Goal: Transaction & Acquisition: Purchase product/service

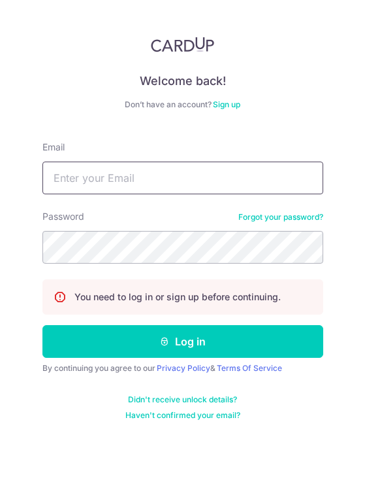
type input "[EMAIL_ADDRESS][DOMAIN_NAME]"
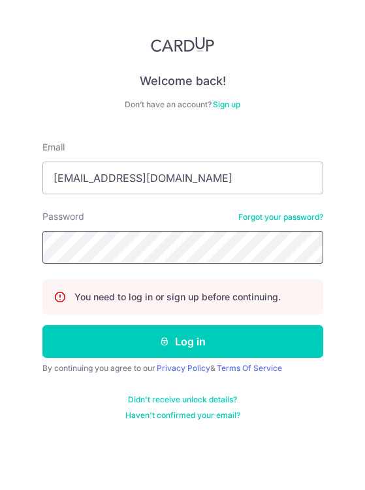
click at [182, 341] on button "Log in" at bounding box center [182, 341] width 281 height 33
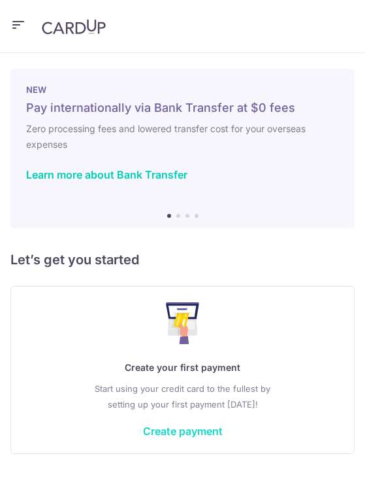
click at [186, 432] on link "Create payment" at bounding box center [183, 430] width 80 height 13
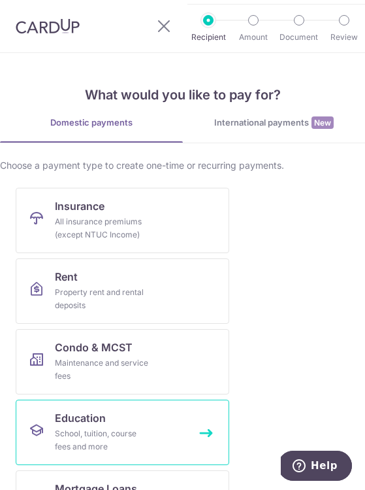
click at [214, 433] on link "Education School, tuition, course fees and more" at bounding box center [123, 431] width 214 height 65
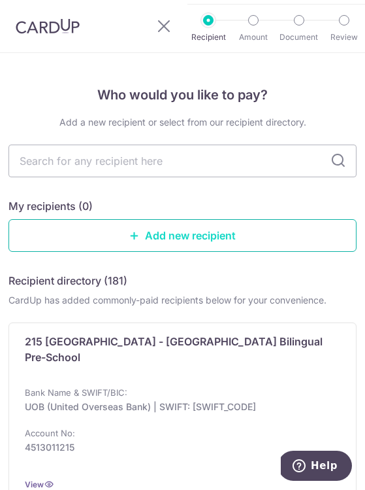
click at [169, 245] on link "Add new recipient" at bounding box center [182, 235] width 348 height 33
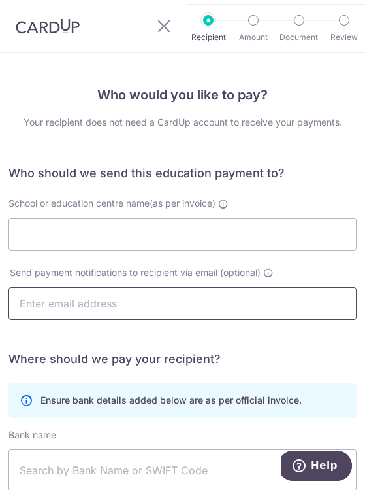
type input "[EMAIL_ADDRESS][DOMAIN_NAME]"
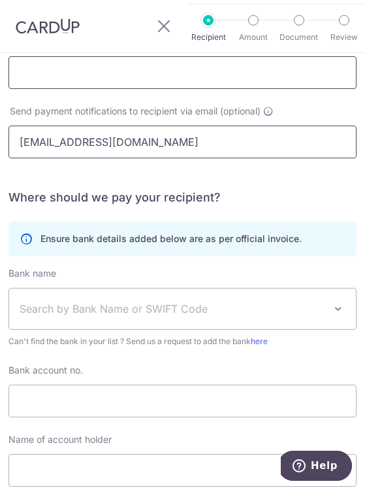
scroll to position [163, 0]
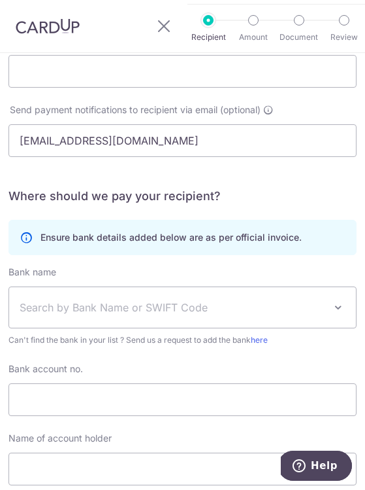
click at [50, 306] on span "Search by Bank Name or SWIFT Code" at bounding box center [172, 307] width 305 height 16
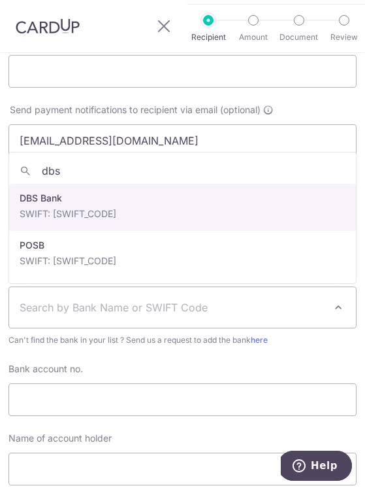
type input "dbs"
select select "6"
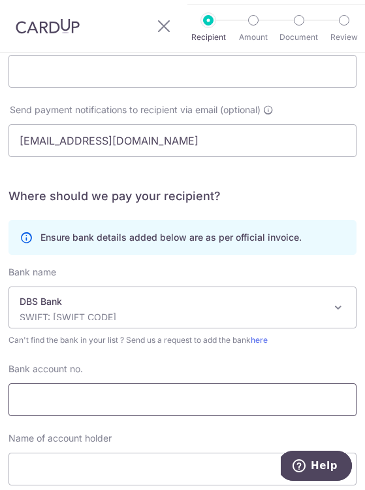
click at [52, 397] on input "Bank account no." at bounding box center [182, 399] width 348 height 33
paste input "027-908105-8"
type input "027-908105-8"
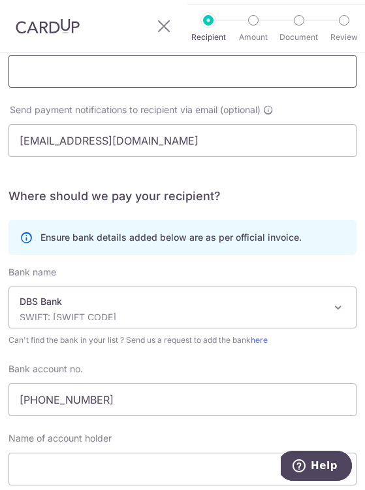
click at [79, 76] on input "School or education centre name(as per invoice)" at bounding box center [182, 71] width 348 height 33
paste input "tamindz Education Pte Ltd"
click at [14, 73] on input "tamindz Education Pte Ltd" at bounding box center [182, 71] width 348 height 33
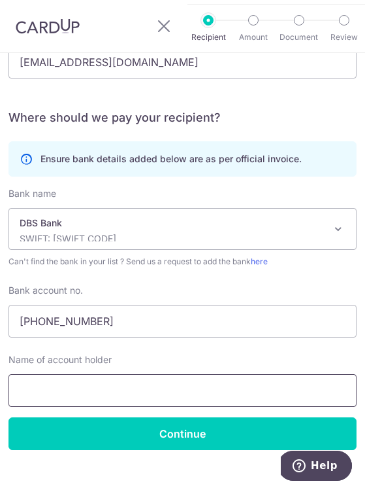
type input "Vitamindz Education Pte Ltd"
paste input "tamindz Education Pte Ltd"
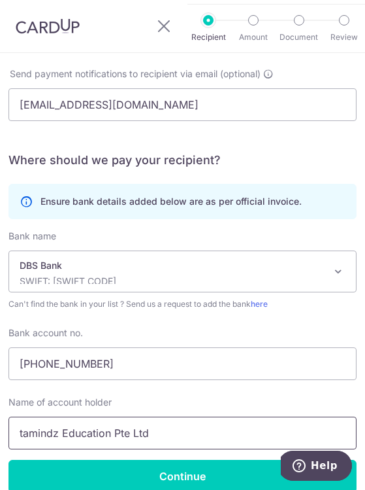
scroll to position [208, 0]
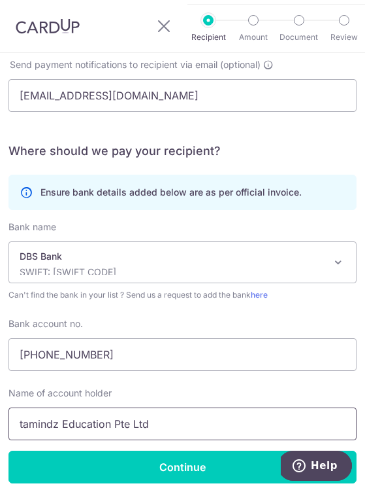
click at [21, 428] on input "tamindz Education Pte Ltd" at bounding box center [182, 423] width 348 height 33
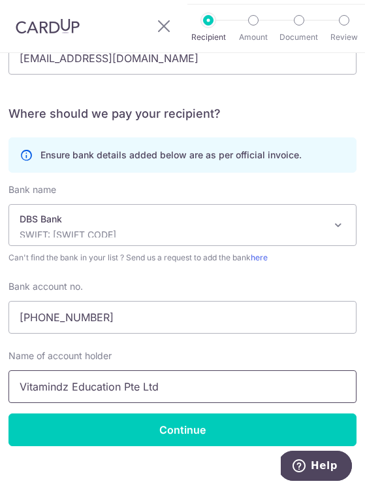
scroll to position [252, 0]
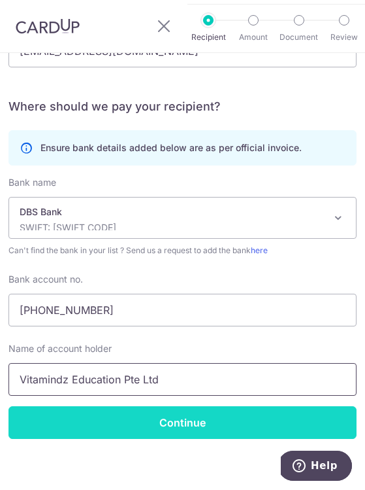
type input "Vitamindz Education Pte Ltd"
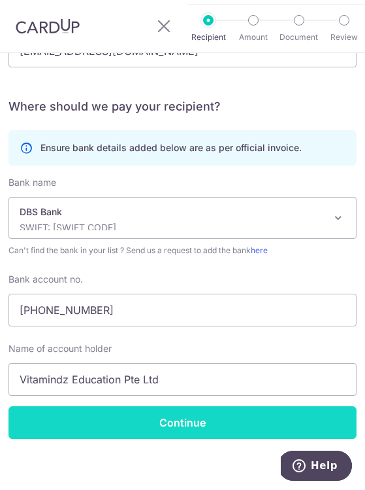
click at [139, 432] on input "Continue" at bounding box center [182, 422] width 348 height 33
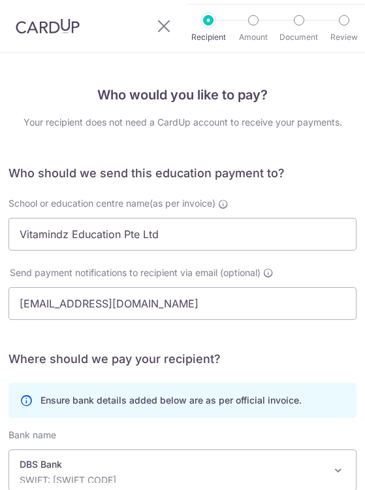
scroll to position [281, 0]
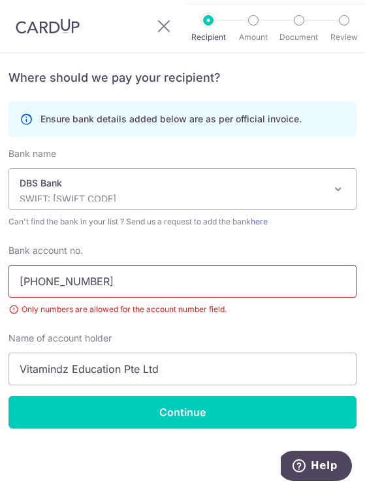
click at [86, 281] on input "027-908105-8" at bounding box center [182, 281] width 348 height 33
click at [45, 281] on input "027-9081058" at bounding box center [182, 281] width 348 height 33
type input "0279081058"
click at [148, 412] on input "Continue" at bounding box center [182, 412] width 348 height 33
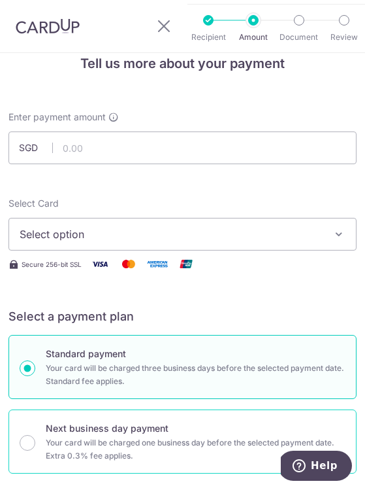
scroll to position [30, 0]
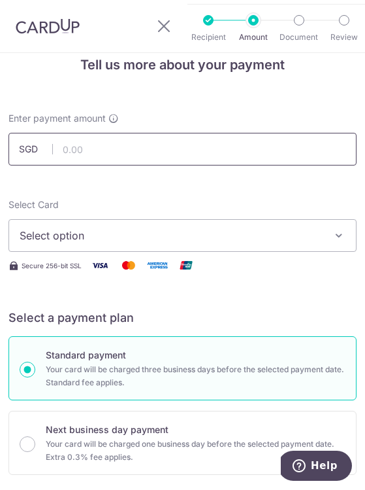
click at [160, 135] on input "text" at bounding box center [182, 149] width 348 height 33
type input "948.30"
click at [124, 240] on span "Select option" at bounding box center [174, 236] width 308 height 16
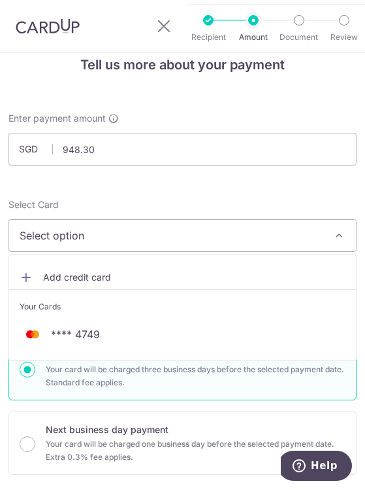
click at [90, 276] on span "Add credit card" at bounding box center [194, 277] width 303 height 13
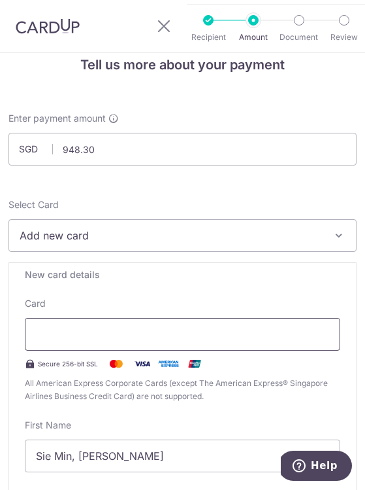
click at [87, 323] on div at bounding box center [183, 334] width 316 height 33
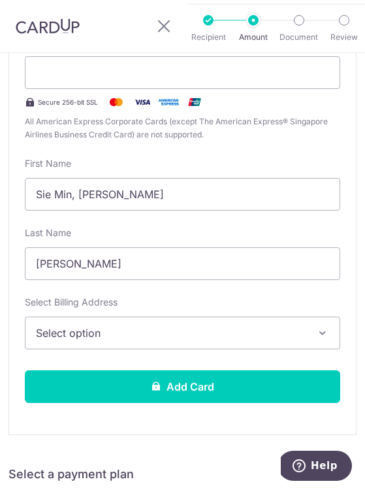
scroll to position [291, 0]
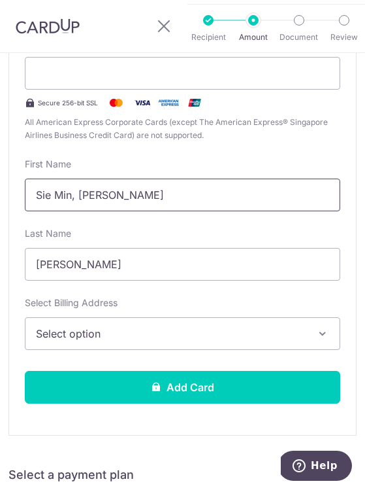
drag, startPoint x: 82, startPoint y: 197, endPoint x: 10, endPoint y: 192, distance: 72.2
click at [10, 192] on div "New card details Your card number is invalid. Card Secure 256-bit SSL All Ameri…" at bounding box center [182, 218] width 348 height 434
type input "Theresa"
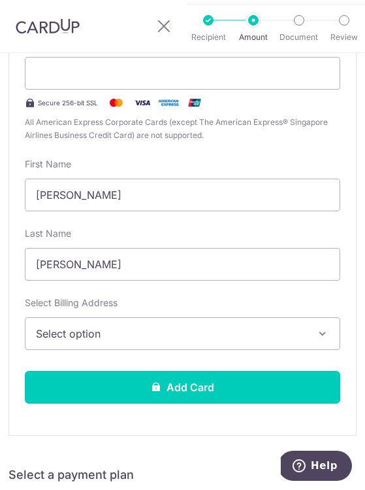
click at [104, 338] on span "Select option" at bounding box center [173, 334] width 275 height 16
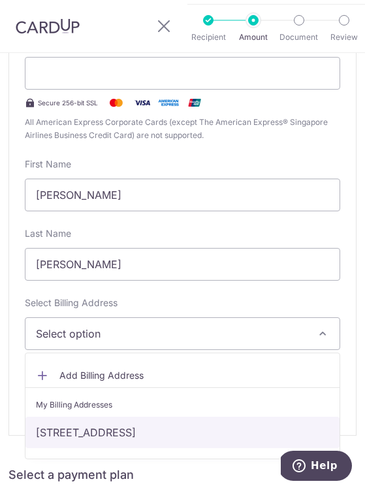
click at [101, 440] on link "380 changi road, 02-02, Singapore, Singapore-419832" at bounding box center [182, 431] width 314 height 31
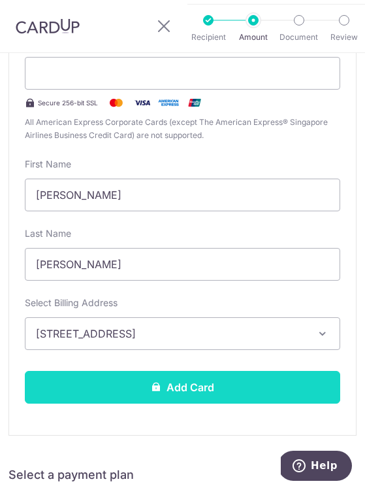
click at [137, 384] on button "Add Card" at bounding box center [183, 387] width 316 height 33
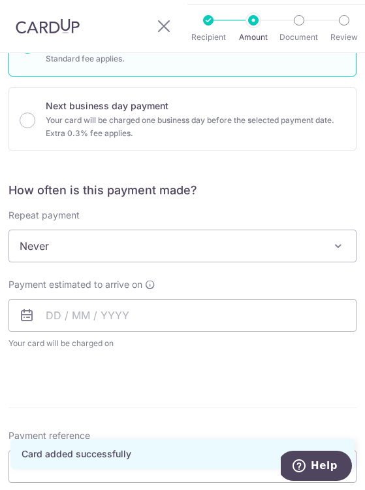
scroll to position [353, 0]
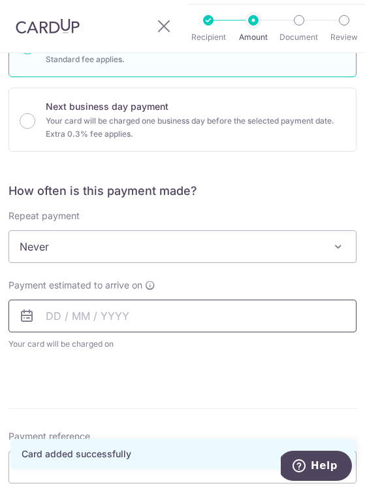
click at [49, 320] on input "text" at bounding box center [182, 315] width 348 height 33
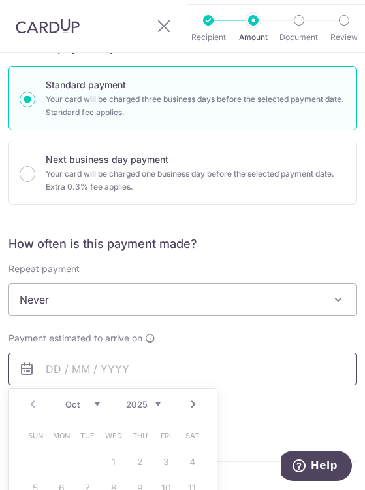
scroll to position [296, 0]
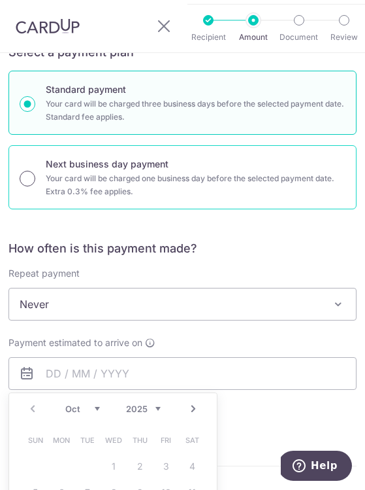
click at [31, 184] on input "Next business day payment Your card will be charged one business day before the…" at bounding box center [28, 179] width 16 height 16
radio input "true"
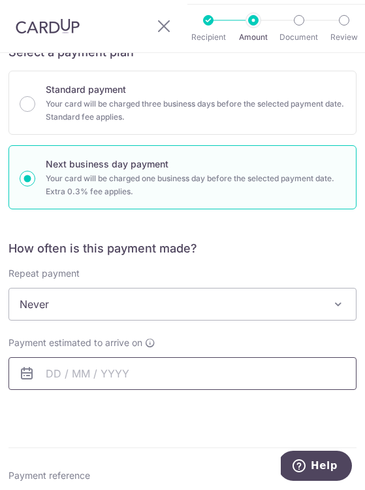
click at [109, 375] on input "text" at bounding box center [182, 373] width 348 height 33
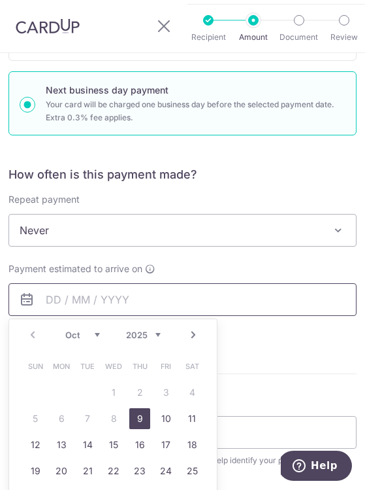
scroll to position [372, 0]
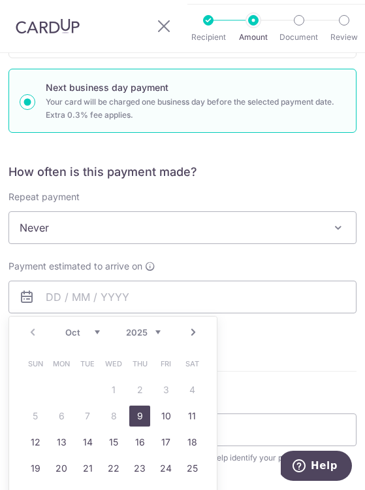
click at [144, 416] on link "9" at bounding box center [139, 415] width 21 height 21
type input "[DATE]"
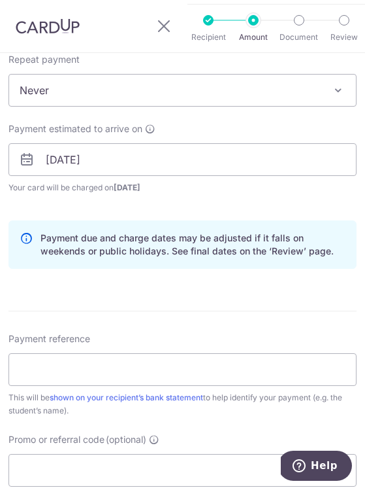
scroll to position [510, 0]
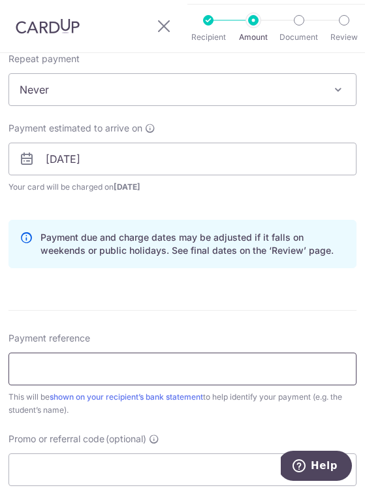
click at [135, 360] on input "Payment reference" at bounding box center [182, 368] width 348 height 33
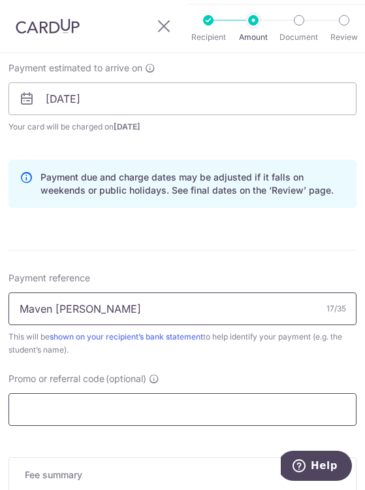
scroll to position [632, 0]
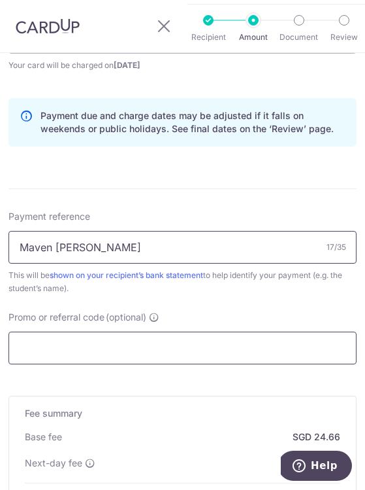
type input "Maven [PERSON_NAME]"
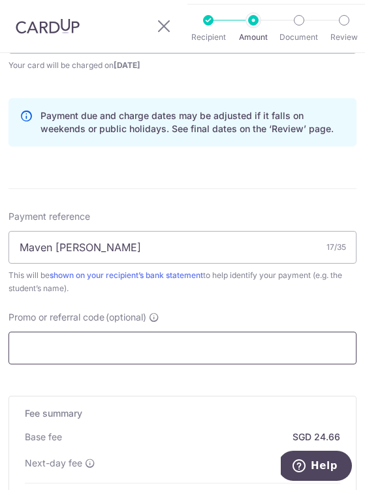
click at [130, 341] on input "Promo or referral code (optional)" at bounding box center [182, 347] width 348 height 33
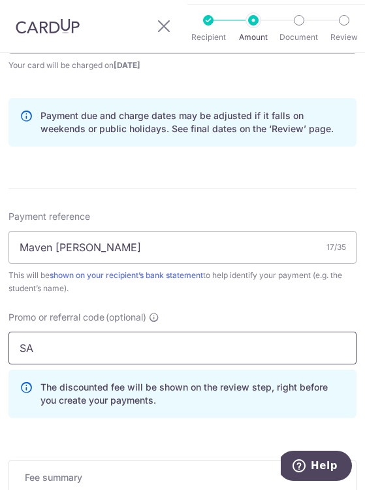
type input "S"
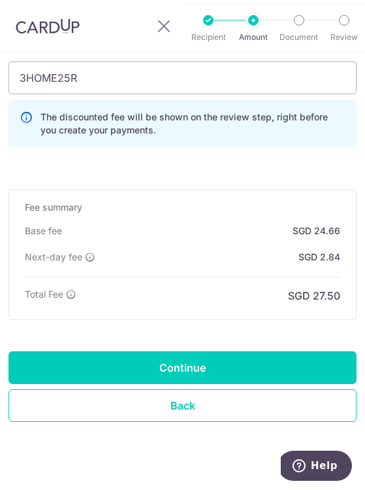
scroll to position [903, 0]
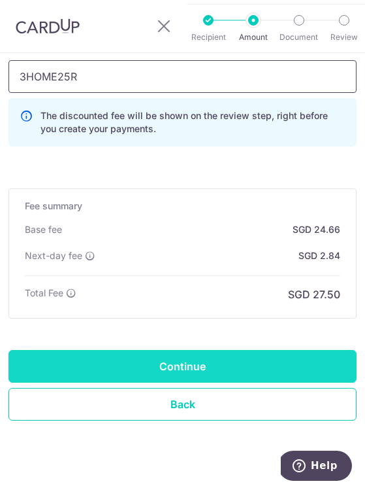
type input "3HOME25R"
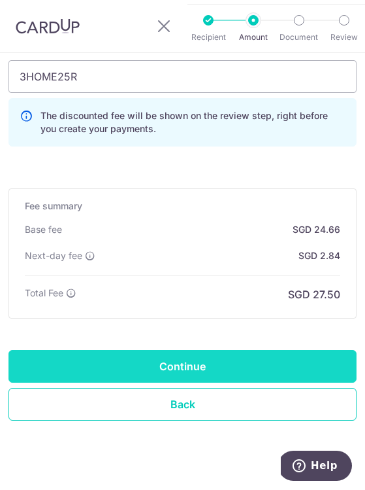
click at [216, 369] on input "Continue" at bounding box center [182, 366] width 348 height 33
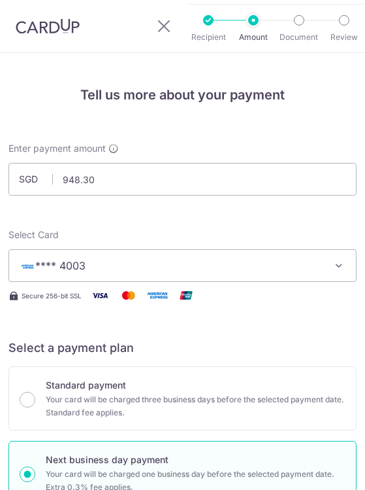
scroll to position [945, 0]
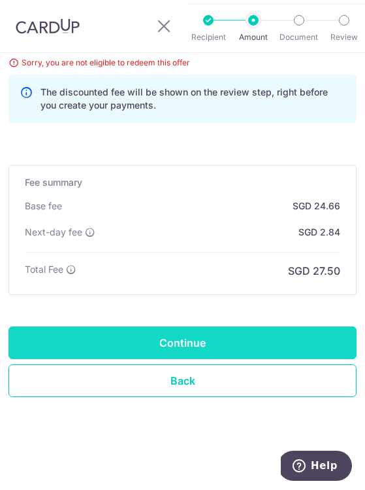
click at [184, 340] on input "Continue" at bounding box center [182, 342] width 348 height 33
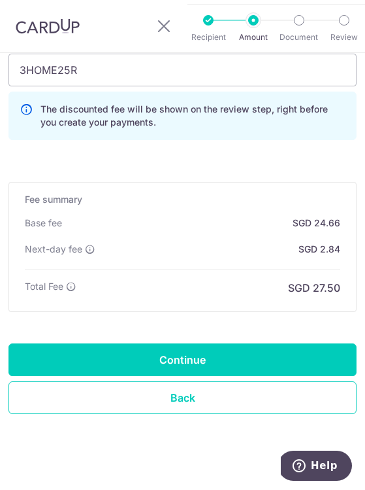
scroll to position [880, 0]
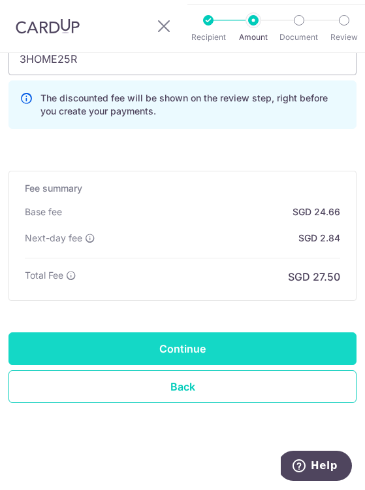
click at [201, 356] on input "Continue" at bounding box center [182, 348] width 348 height 33
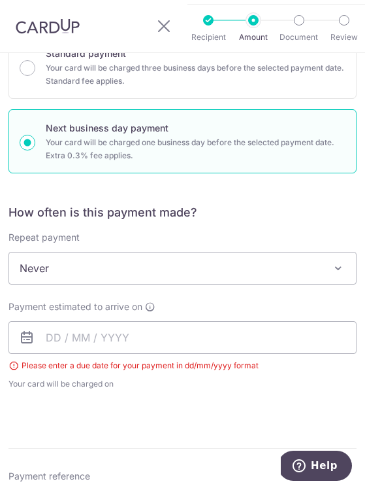
scroll to position [331, 0]
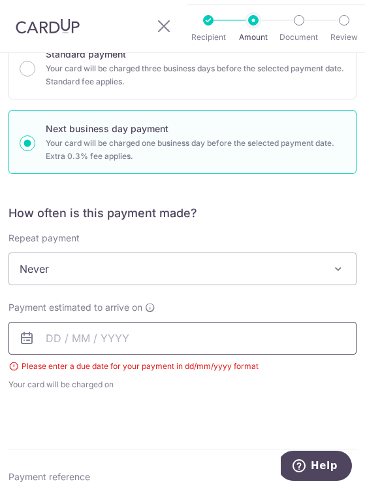
click at [69, 342] on input "text" at bounding box center [182, 338] width 348 height 33
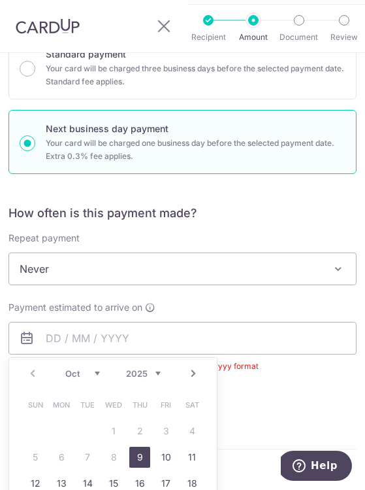
click at [144, 454] on link "9" at bounding box center [139, 457] width 21 height 21
type input "[DATE]"
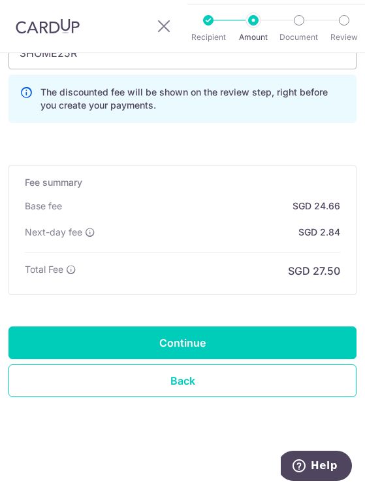
scroll to position [926, 0]
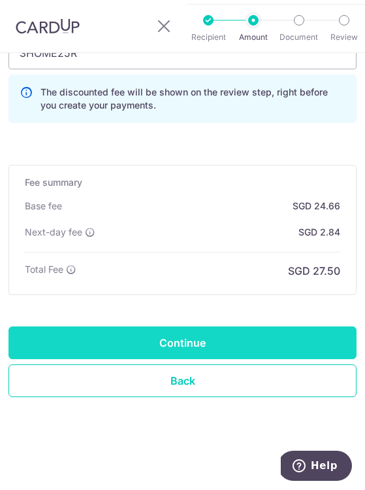
click at [190, 341] on input "Continue" at bounding box center [182, 342] width 348 height 33
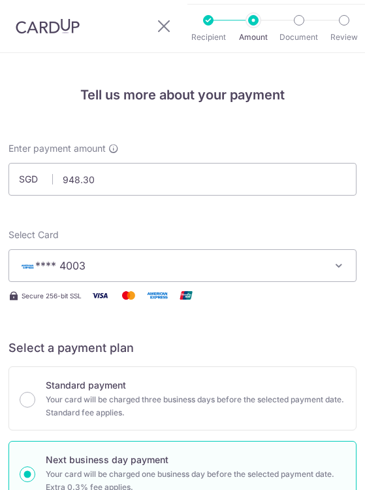
scroll to position [945, 0]
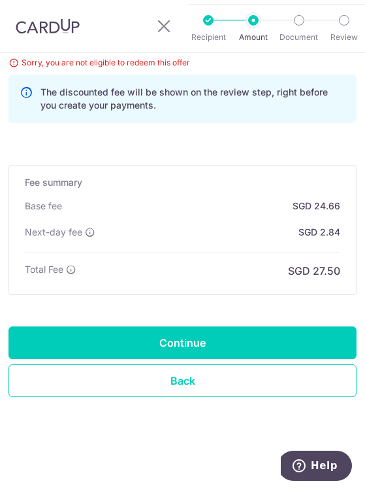
click at [190, 341] on input "Continue" at bounding box center [182, 342] width 348 height 33
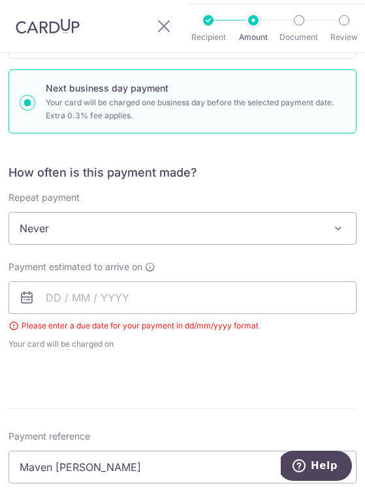
scroll to position [359, 0]
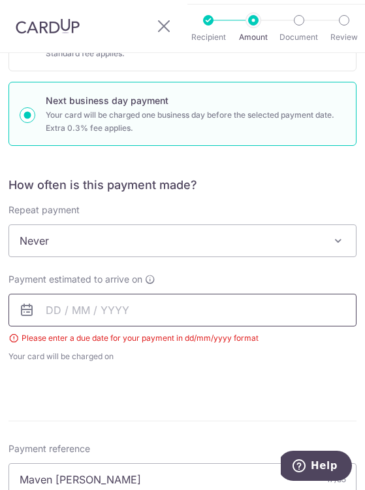
click at [111, 305] on input "text" at bounding box center [182, 310] width 348 height 33
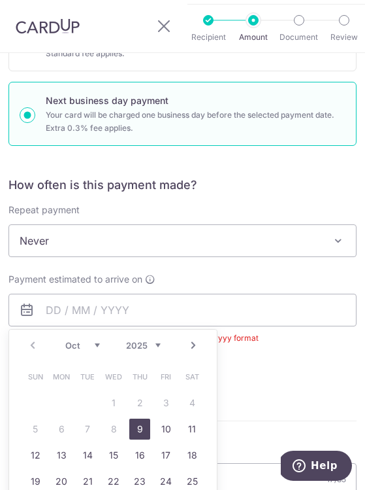
click at [144, 428] on link "9" at bounding box center [139, 428] width 21 height 21
type input "[DATE]"
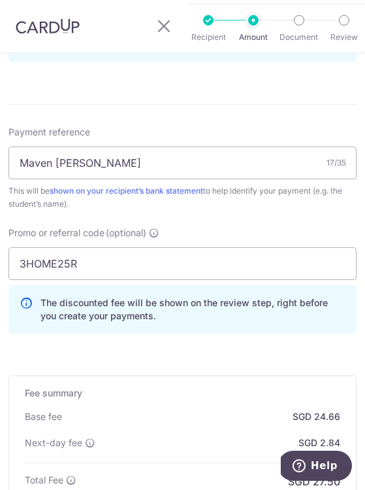
scroll to position [719, 0]
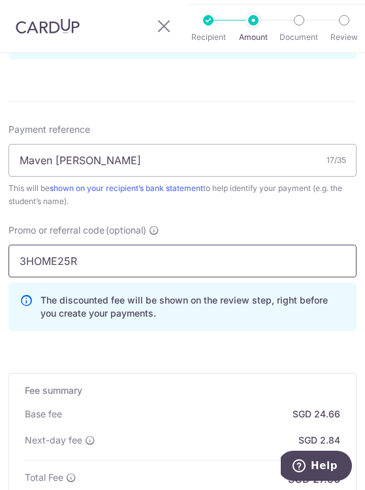
drag, startPoint x: 152, startPoint y: 265, endPoint x: 21, endPoint y: 263, distance: 131.4
click at [21, 263] on input "3HOME25R" at bounding box center [182, 261] width 348 height 33
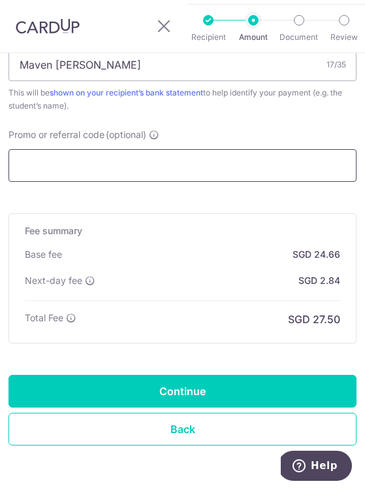
scroll to position [822, 0]
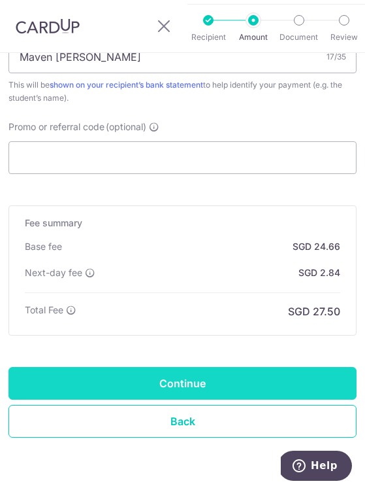
click at [148, 384] on input "Continue" at bounding box center [182, 383] width 348 height 33
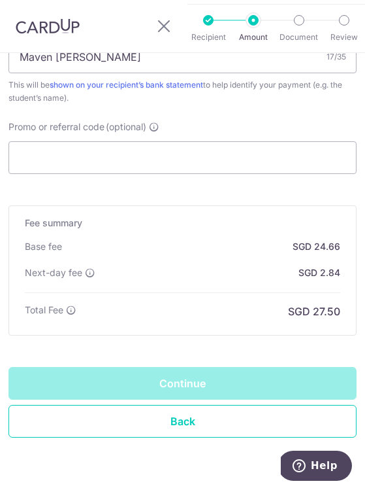
click at [186, 388] on div "Continue" at bounding box center [182, 383] width 348 height 33
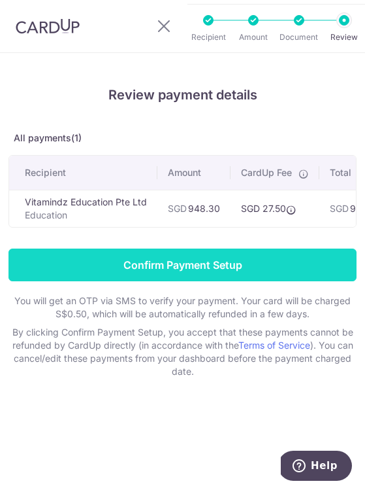
click at [181, 262] on input "Confirm Payment Setup" at bounding box center [182, 264] width 348 height 33
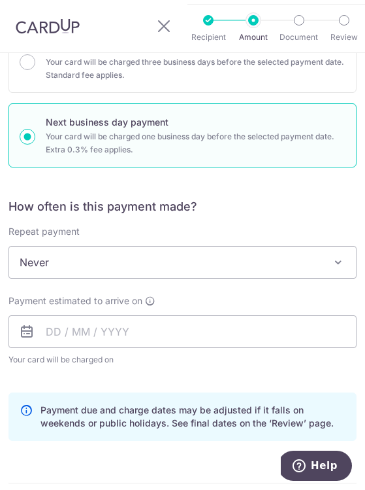
scroll to position [407, 0]
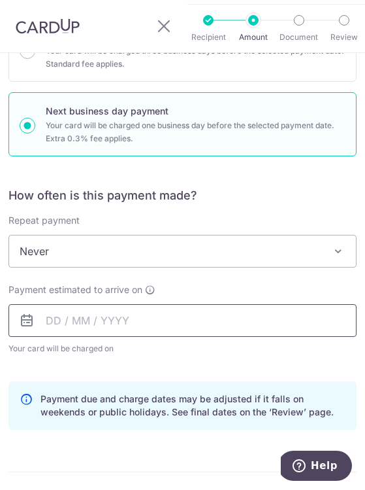
click at [54, 326] on input "text" at bounding box center [182, 320] width 348 height 33
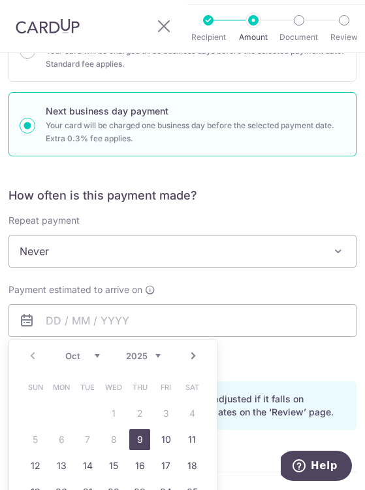
click at [146, 443] on link "9" at bounding box center [139, 439] width 21 height 21
type input "[DATE]"
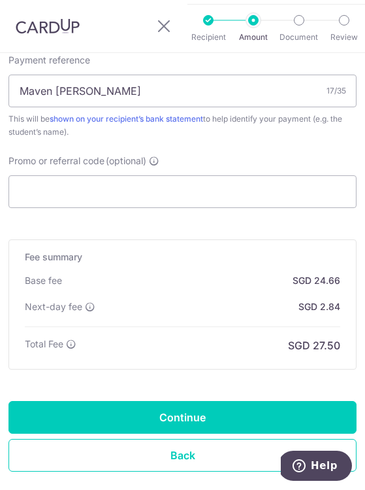
scroll to position [857, 0]
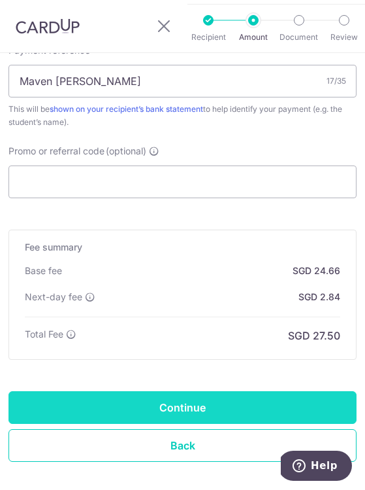
click at [176, 411] on input "Continue" at bounding box center [182, 407] width 348 height 33
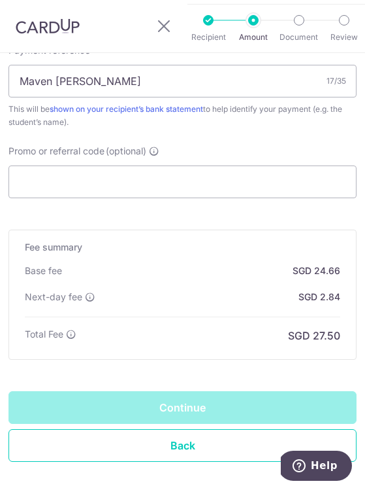
click at [197, 391] on div "Continue" at bounding box center [182, 407] width 348 height 33
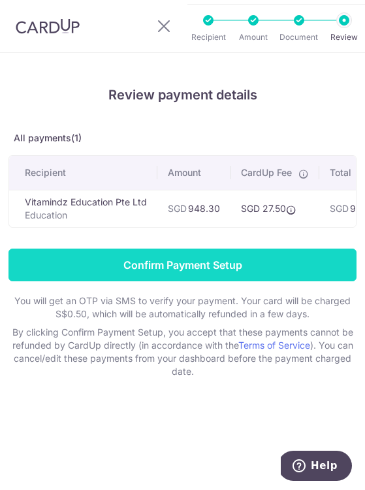
click at [188, 269] on input "Confirm Payment Setup" at bounding box center [182, 264] width 348 height 33
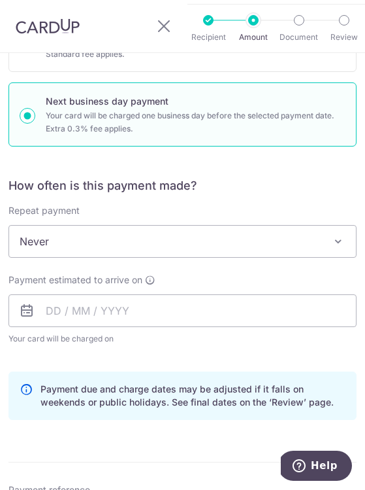
scroll to position [424, 0]
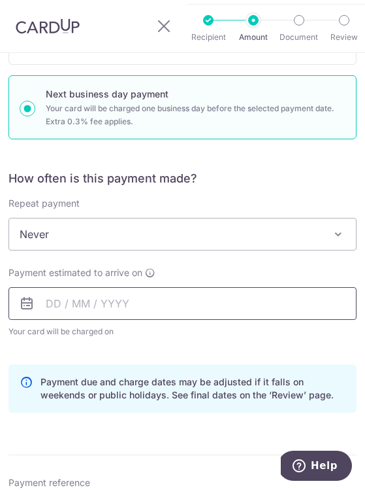
click at [112, 297] on input "text" at bounding box center [182, 303] width 348 height 33
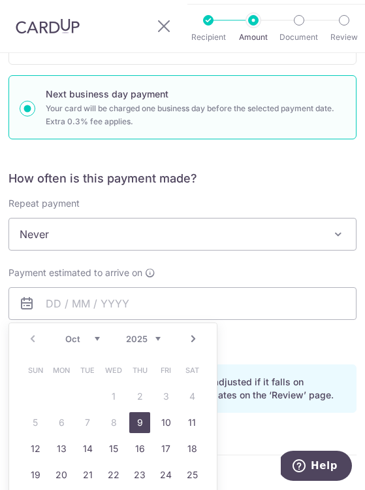
click at [144, 418] on link "9" at bounding box center [139, 422] width 21 height 21
type input "[DATE]"
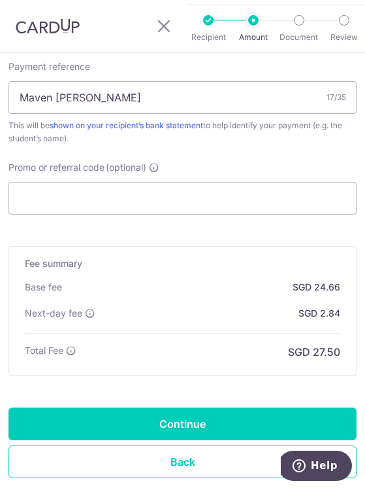
scroll to position [851, 0]
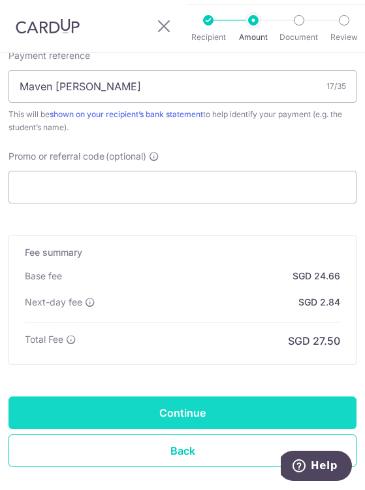
click at [182, 403] on input "Continue" at bounding box center [182, 412] width 348 height 33
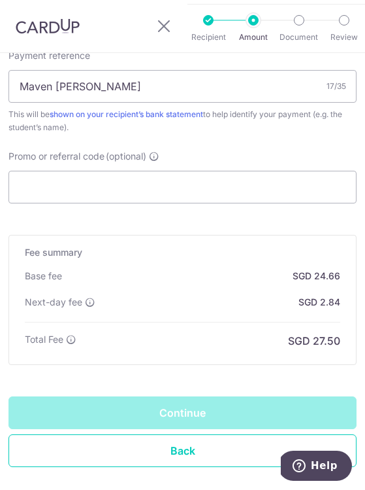
click at [190, 416] on div "Continue" at bounding box center [182, 412] width 348 height 33
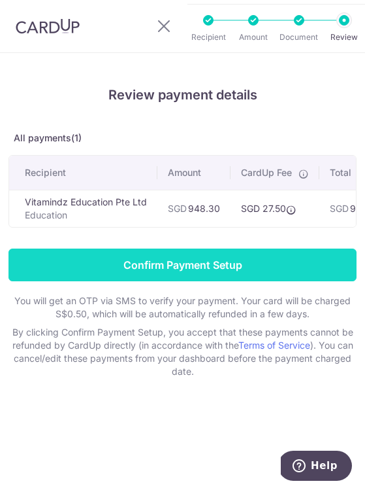
click at [201, 259] on input "Confirm Payment Setup" at bounding box center [182, 264] width 348 height 33
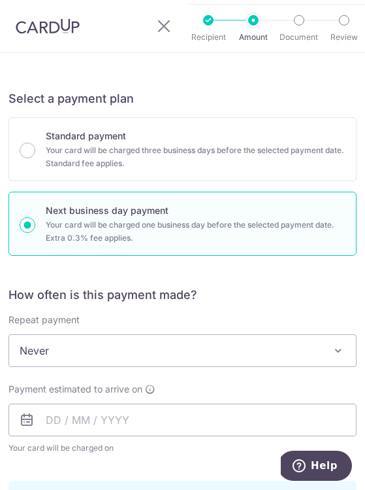
scroll to position [360, 0]
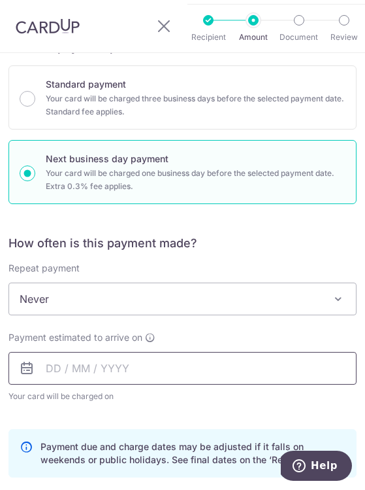
click at [100, 377] on input "text" at bounding box center [182, 368] width 348 height 33
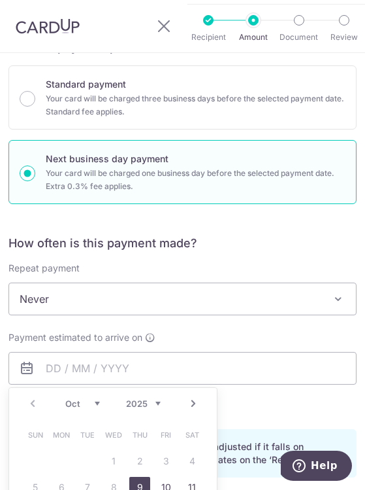
click at [139, 479] on link "9" at bounding box center [139, 487] width 21 height 21
type input "[DATE]"
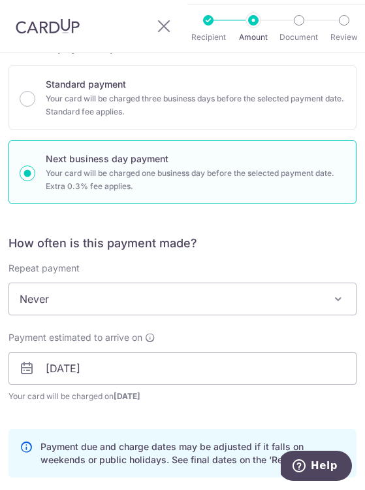
click at [139, 479] on div "How often is this payment made? Repeat payment Never Every week Every month Eve…" at bounding box center [182, 361] width 348 height 252
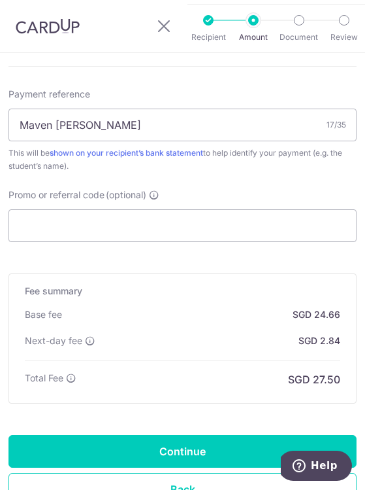
scroll to position [815, 0]
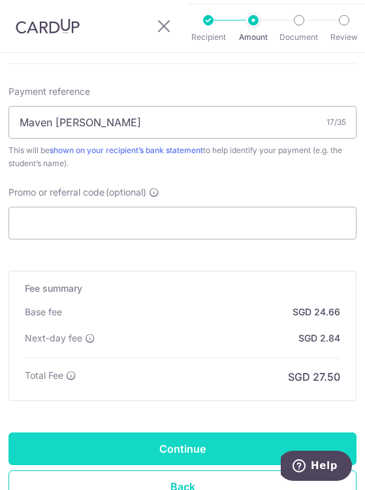
click at [161, 441] on input "Continue" at bounding box center [182, 448] width 348 height 33
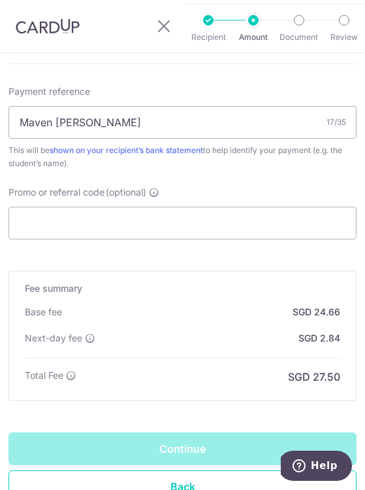
click at [183, 450] on div "Continue" at bounding box center [182, 448] width 348 height 33
click at [197, 447] on div "Continue" at bounding box center [182, 448] width 348 height 33
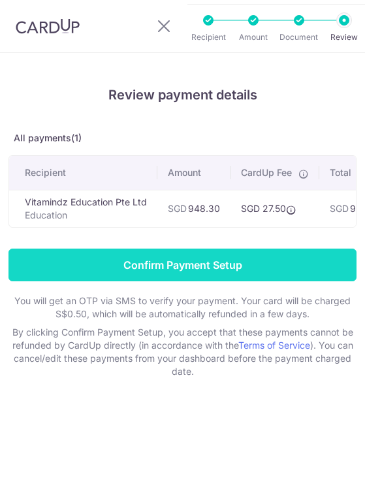
click at [193, 277] on input "Confirm Payment Setup" at bounding box center [182, 264] width 348 height 33
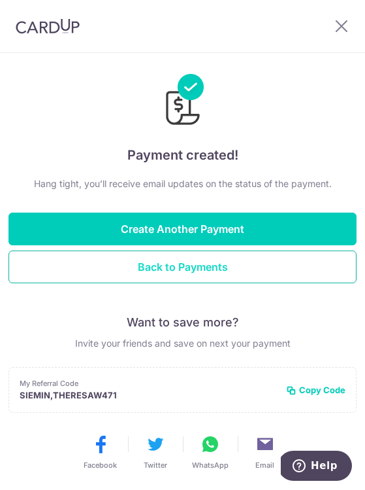
click at [190, 273] on button "Back to Payments" at bounding box center [182, 266] width 348 height 33
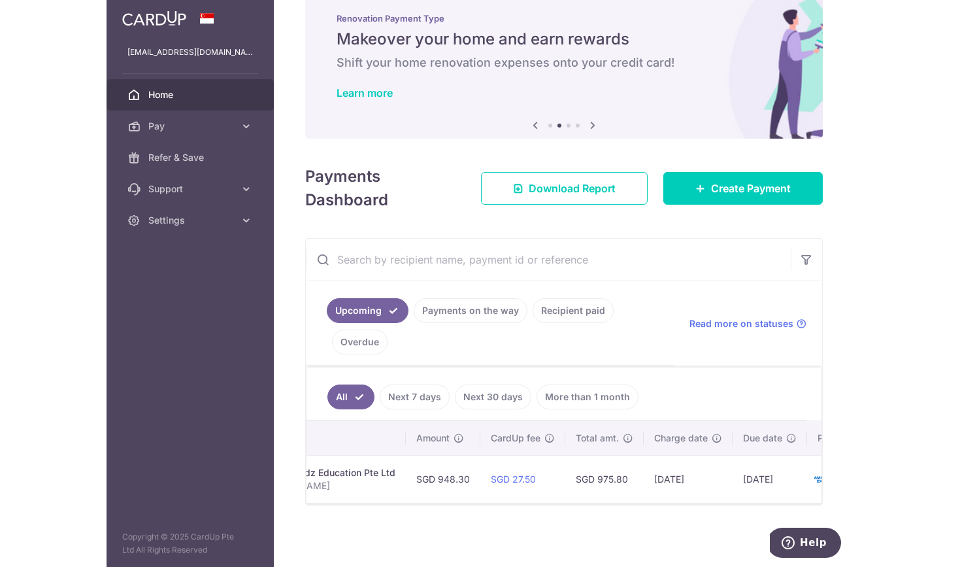
scroll to position [0, 352]
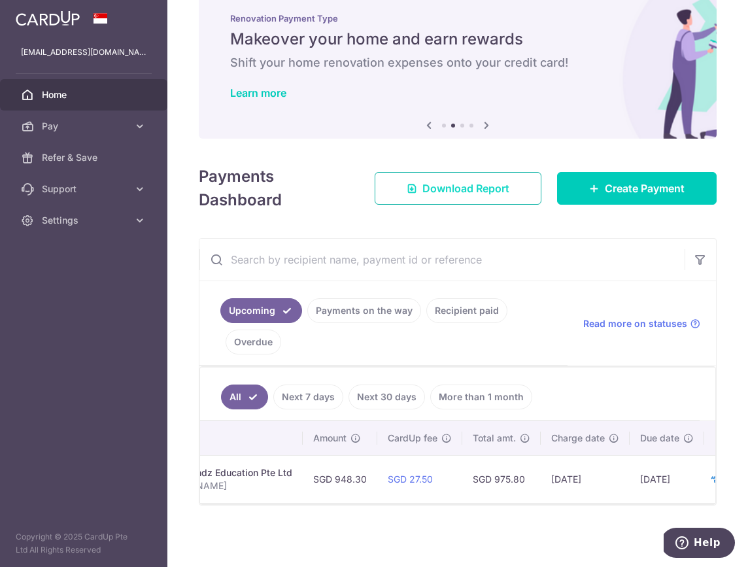
click at [365, 190] on span "Download Report" at bounding box center [465, 188] width 87 height 16
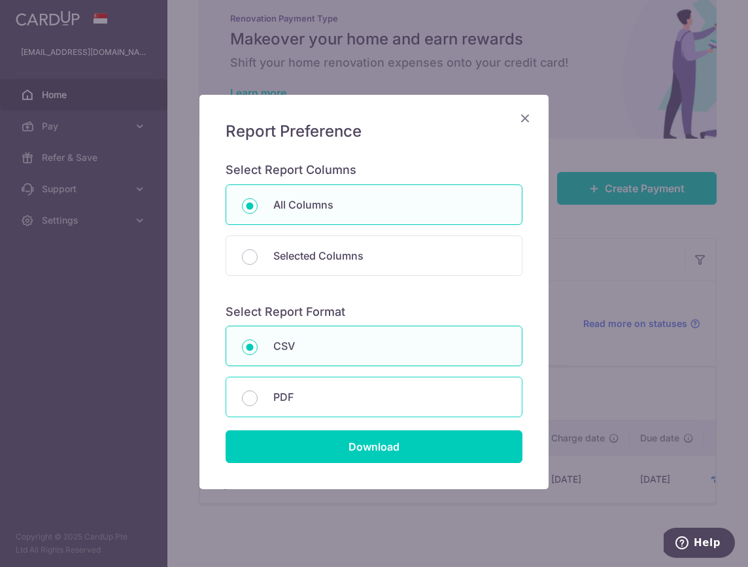
click at [365, 399] on p "PDF" at bounding box center [389, 397] width 233 height 16
click at [258, 399] on input "PDF" at bounding box center [250, 398] width 16 height 16
radio input "false"
radio input "true"
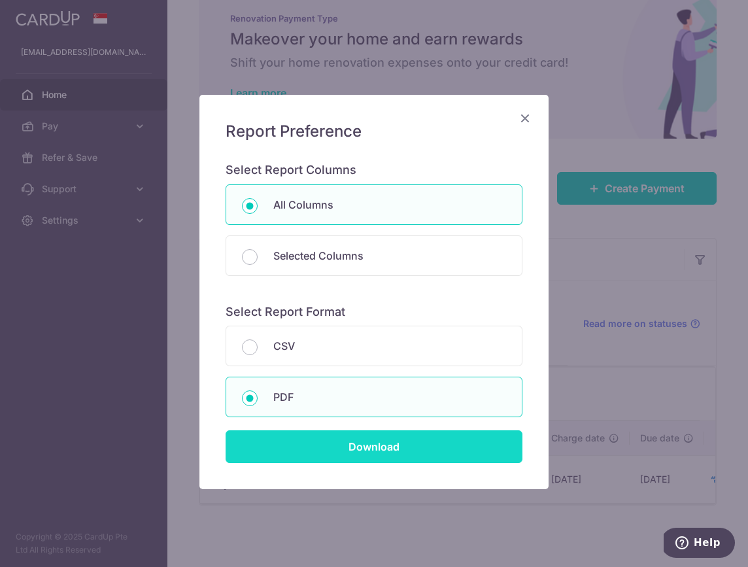
click at [365, 443] on input "Download" at bounding box center [374, 446] width 297 height 33
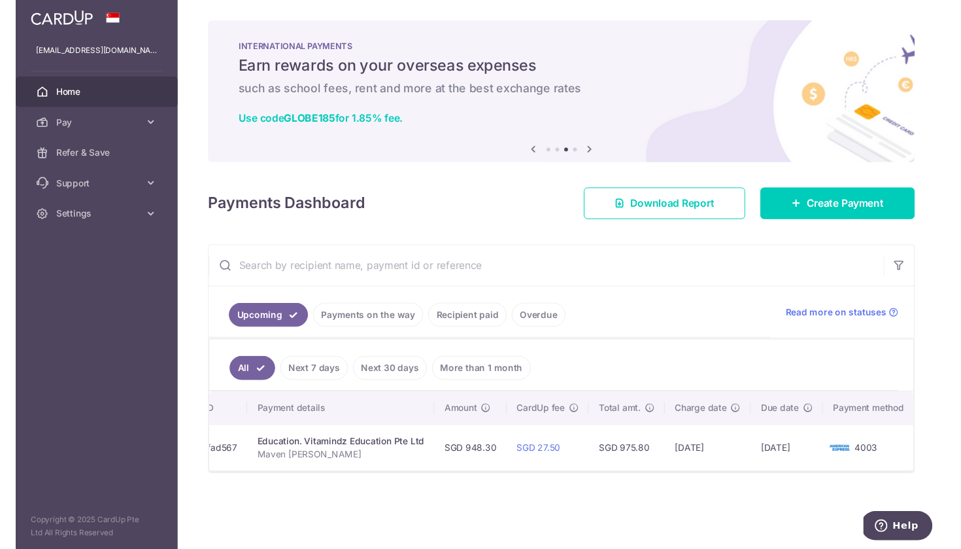
scroll to position [0, 222]
